Goal: Task Accomplishment & Management: Complete application form

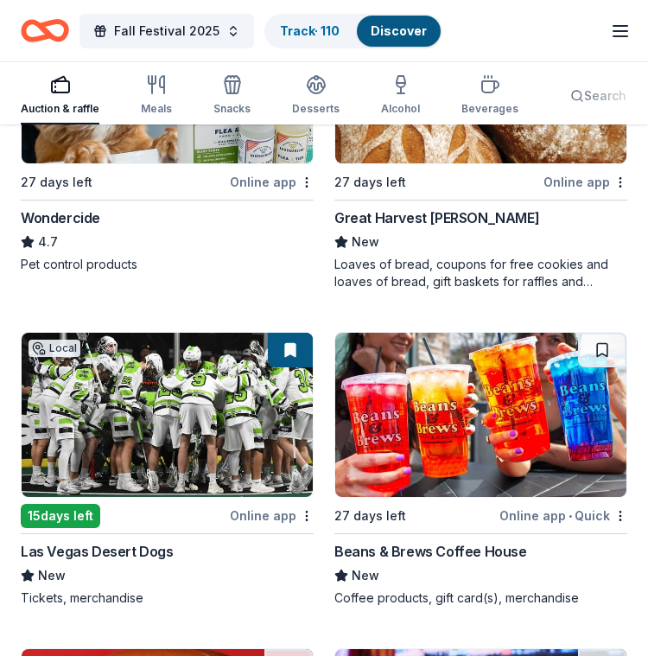
scroll to position [2108, 0]
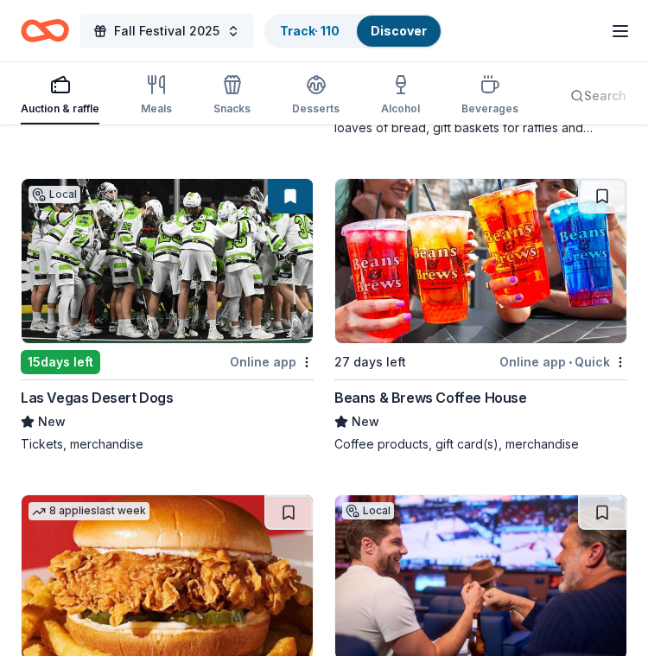
click at [173, 35] on span "Fall Festival 2025" at bounding box center [166, 31] width 105 height 21
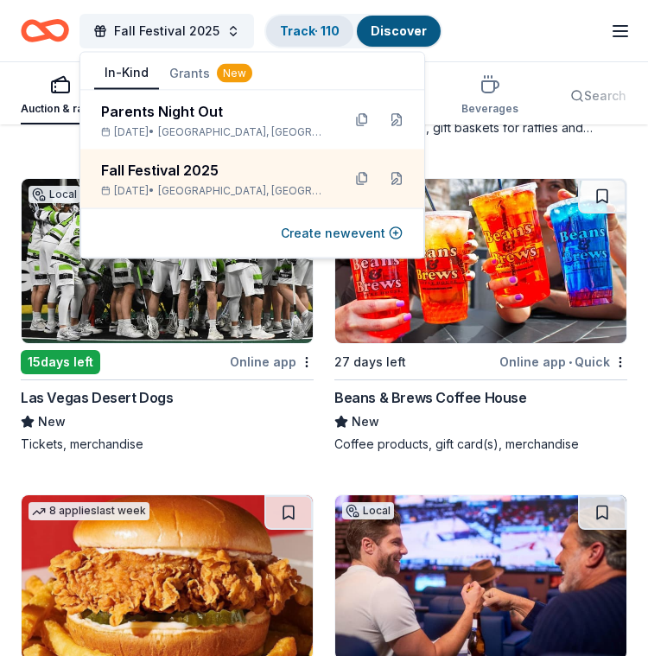
click at [281, 29] on link "Track · 110" at bounding box center [310, 30] width 60 height 15
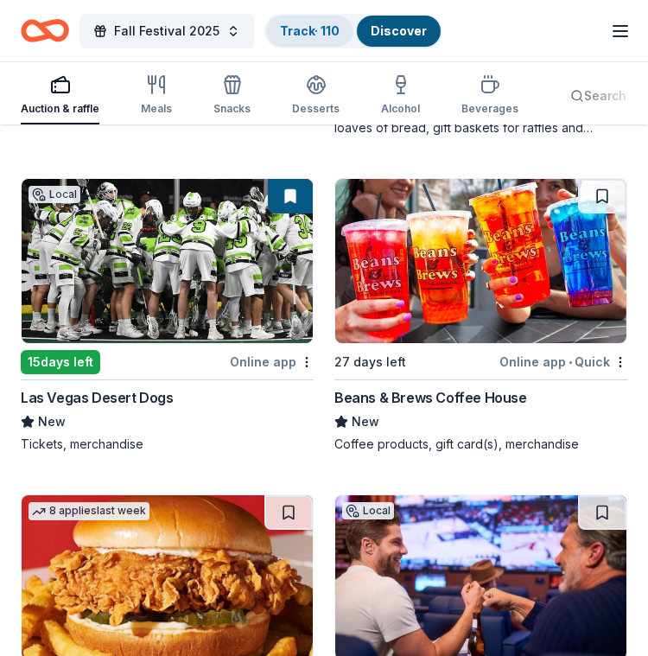
click at [303, 31] on link "Track · 110" at bounding box center [310, 30] width 60 height 15
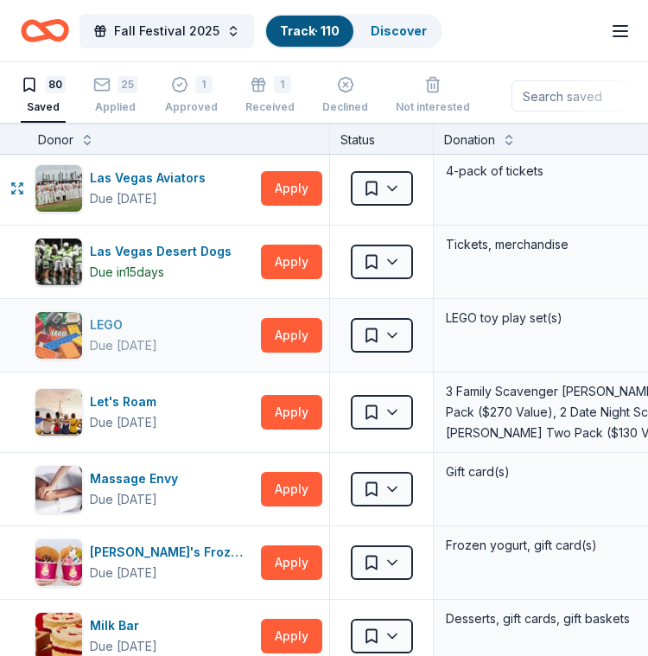
scroll to position [2591, 0]
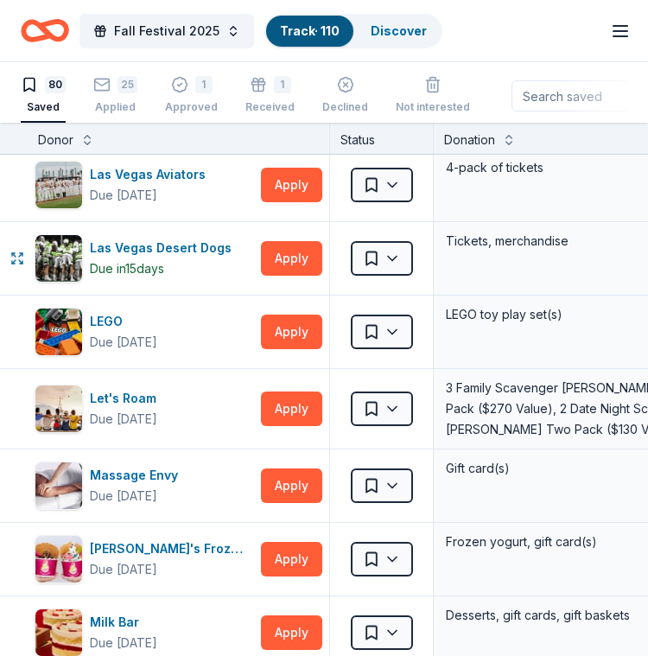
click at [375, 254] on html "Fall Festival 2025 Track · 110 Discover Earn Rewards 80 Saved 25 Applied 1 Appr…" at bounding box center [324, 328] width 648 height 656
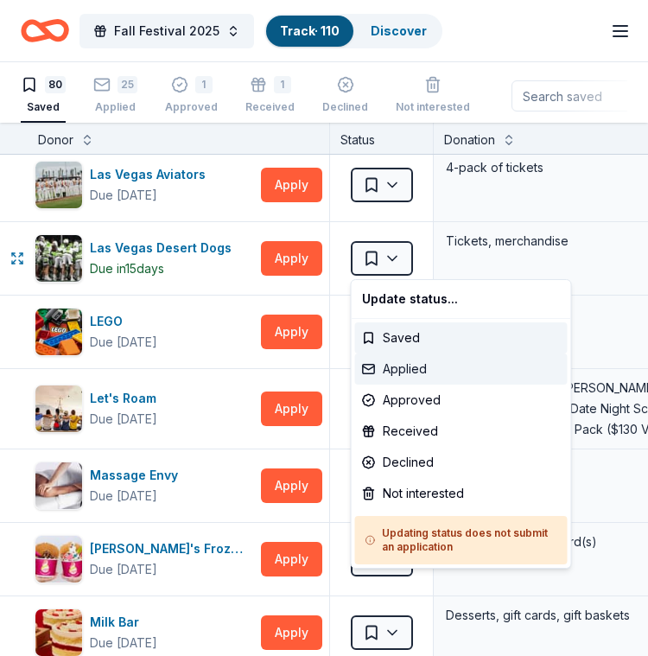
click at [411, 377] on div "Applied" at bounding box center [461, 369] width 213 height 31
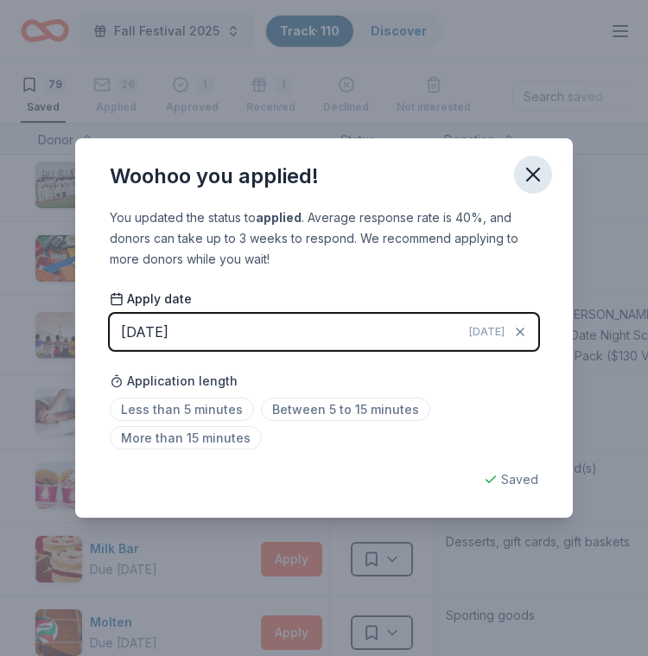
click at [539, 173] on icon "button" at bounding box center [533, 174] width 24 height 24
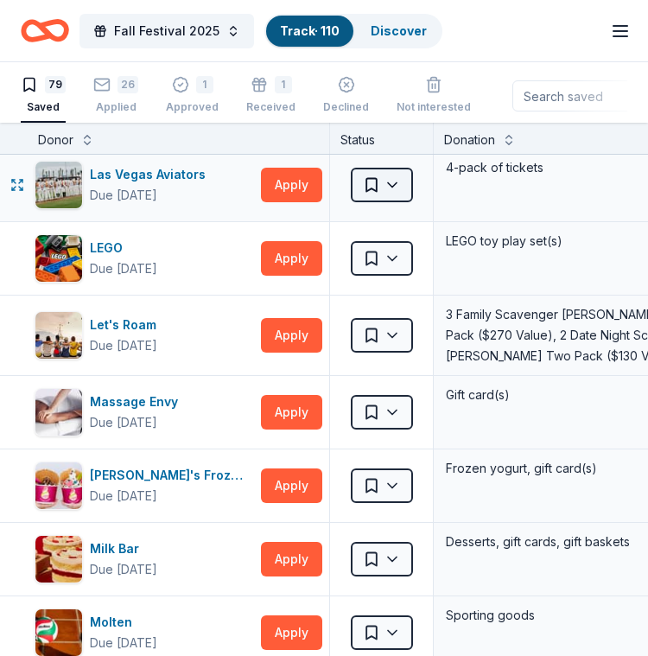
click at [400, 191] on html "Fall Festival 2025 Track · 110 Discover Earn Rewards 79 Saved 26 Applied 1 Appr…" at bounding box center [324, 328] width 648 height 656
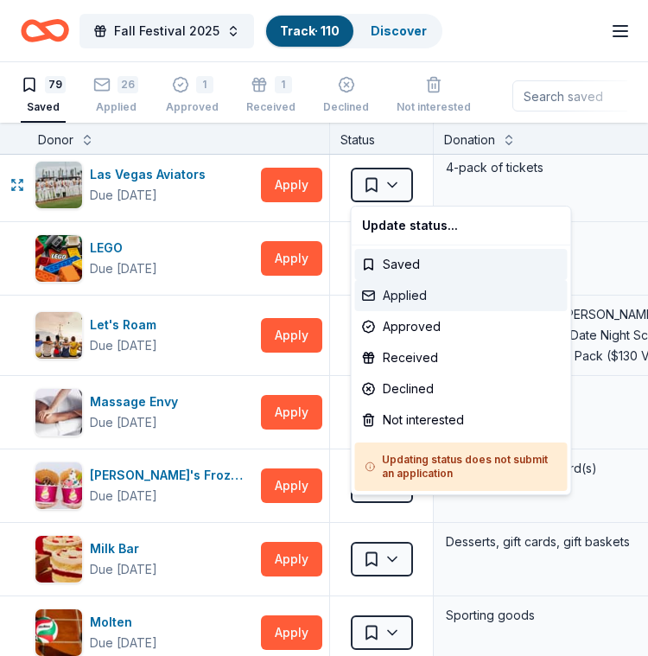
click at [425, 299] on div "Applied" at bounding box center [461, 295] width 213 height 31
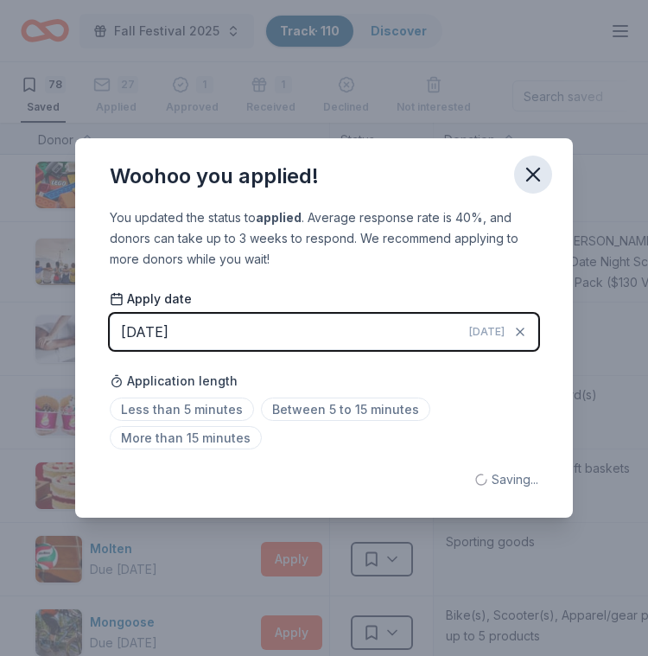
click at [540, 174] on icon "button" at bounding box center [533, 174] width 24 height 24
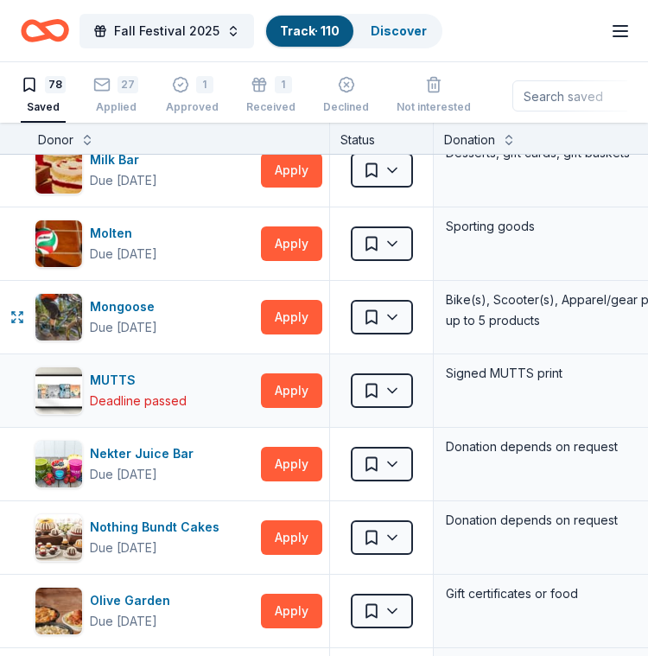
scroll to position [2909, 0]
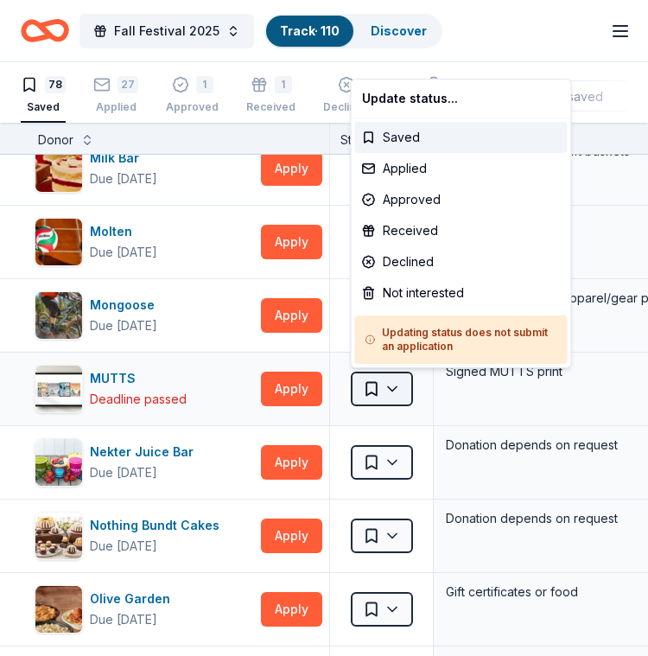
click at [390, 386] on html "Fall Festival 2025 Track · 110 Discover Earn Rewards 78 Saved 27 Applied 1 Appr…" at bounding box center [324, 328] width 648 height 656
click at [419, 295] on div "Not interested" at bounding box center [461, 292] width 213 height 31
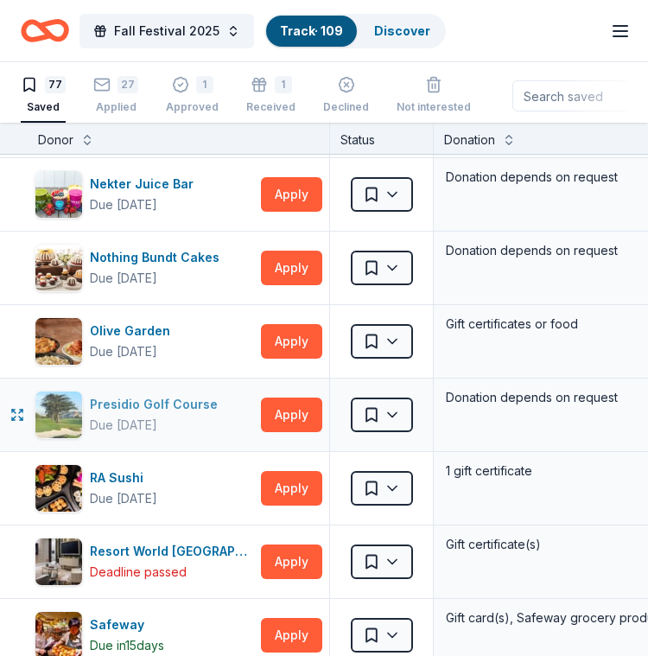
scroll to position [3105, 0]
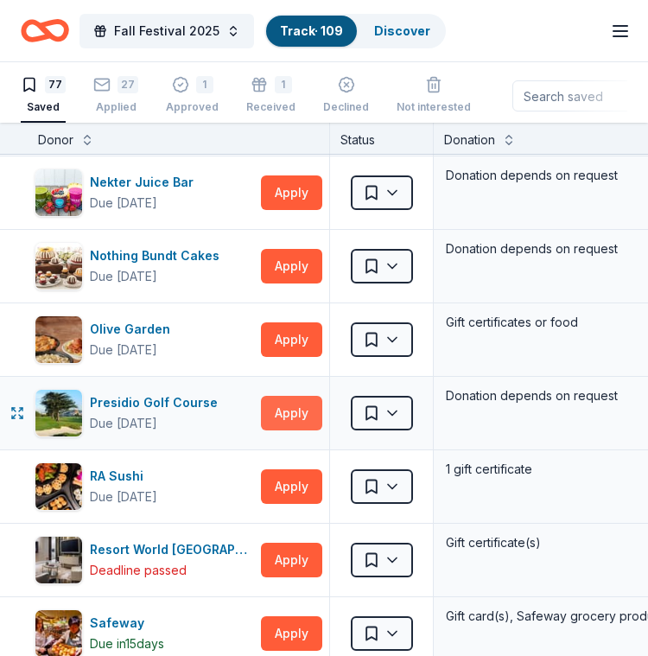
click at [279, 412] on button "Apply" at bounding box center [291, 413] width 61 height 35
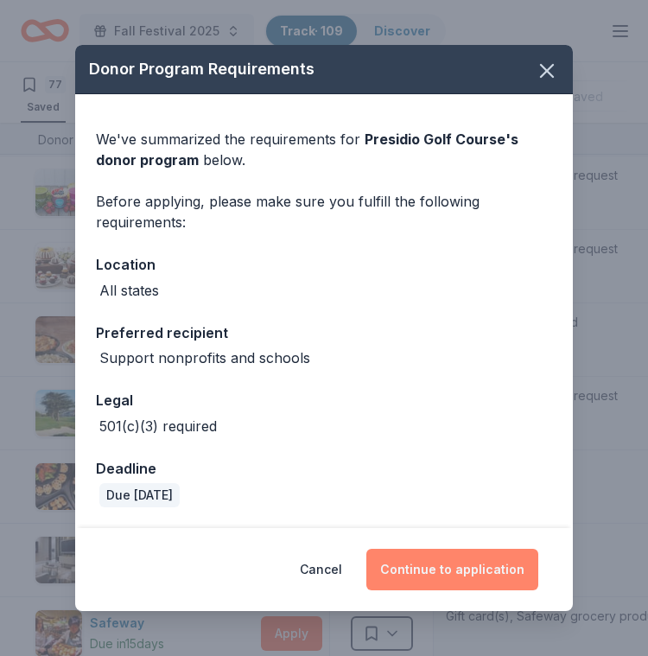
click at [473, 571] on button "Continue to application" at bounding box center [452, 569] width 172 height 41
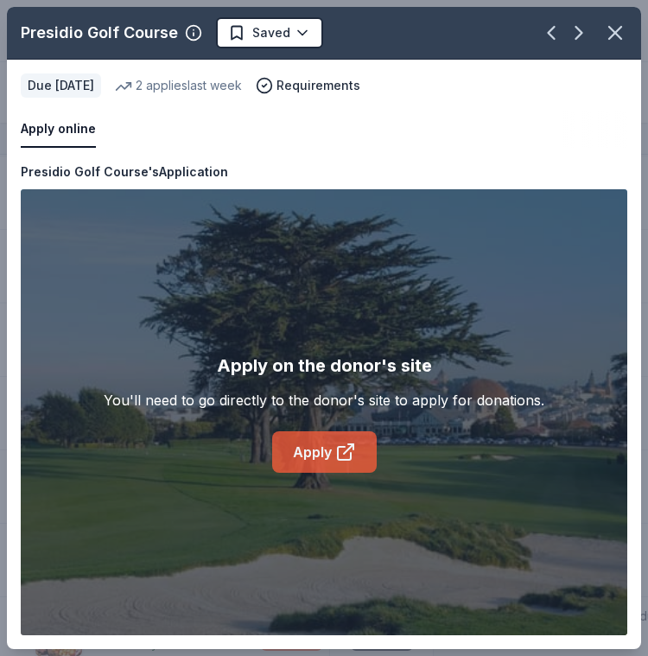
click at [323, 455] on link "Apply" at bounding box center [324, 451] width 105 height 41
